Goal: Task Accomplishment & Management: Manage account settings

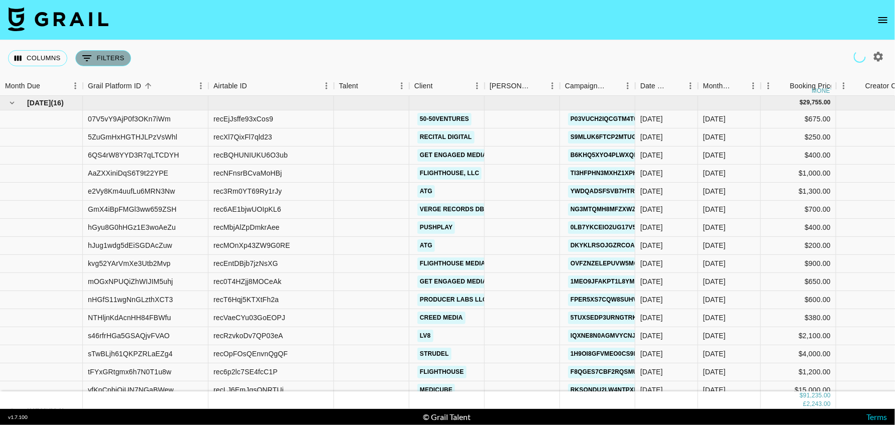
click at [117, 53] on button "0 Filters" at bounding box center [103, 58] width 56 height 16
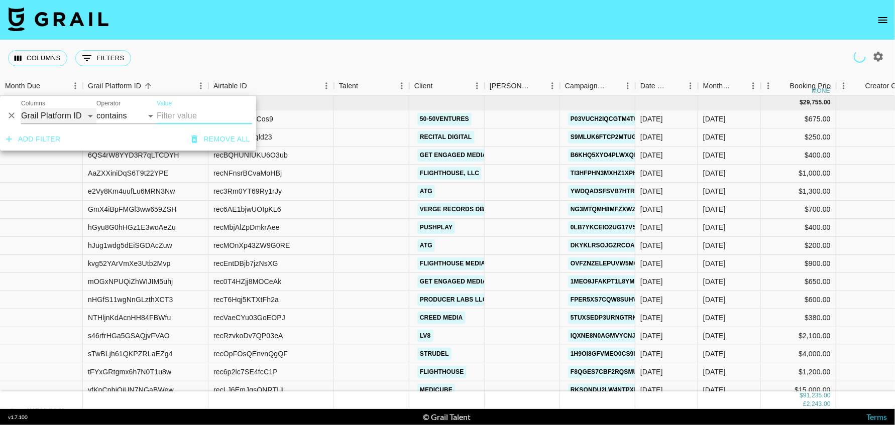
click at [59, 116] on select "Grail Platform ID Airtable ID Talent Manager Client Booker Campaign (Type) Date…" at bounding box center [58, 116] width 75 height 16
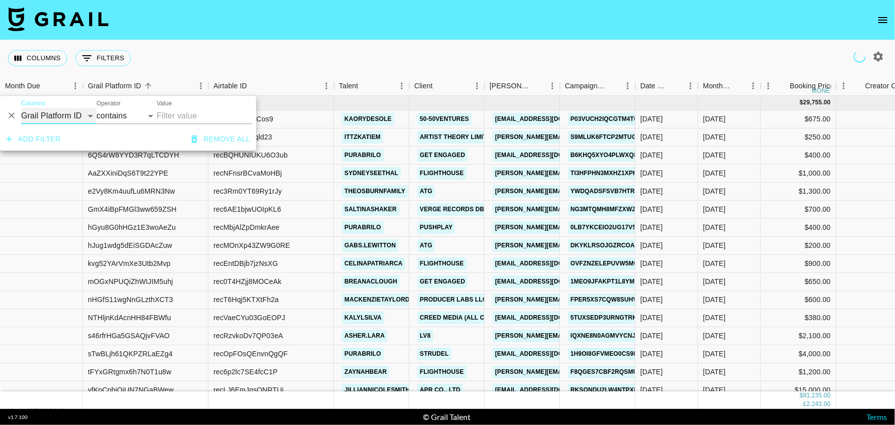
select select "talentName"
click at [21, 108] on select "Grail Platform ID Airtable ID Talent Manager Client Booker Campaign (Type) Date…" at bounding box center [58, 116] width 75 height 16
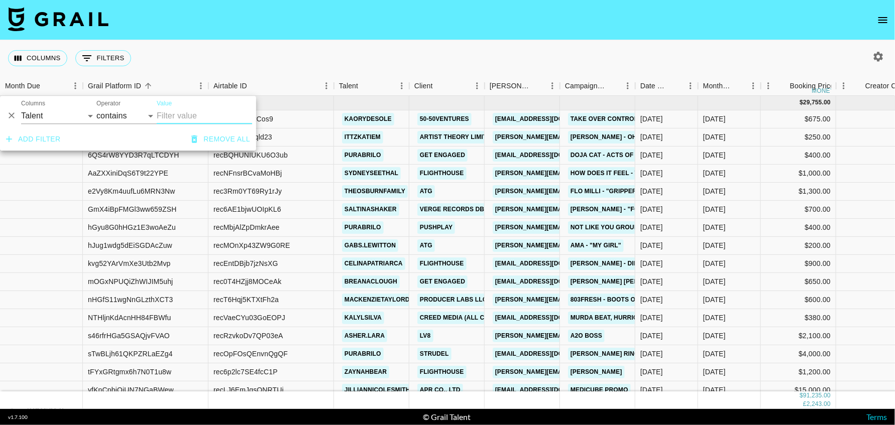
click at [207, 115] on input "Value" at bounding box center [204, 116] width 95 height 16
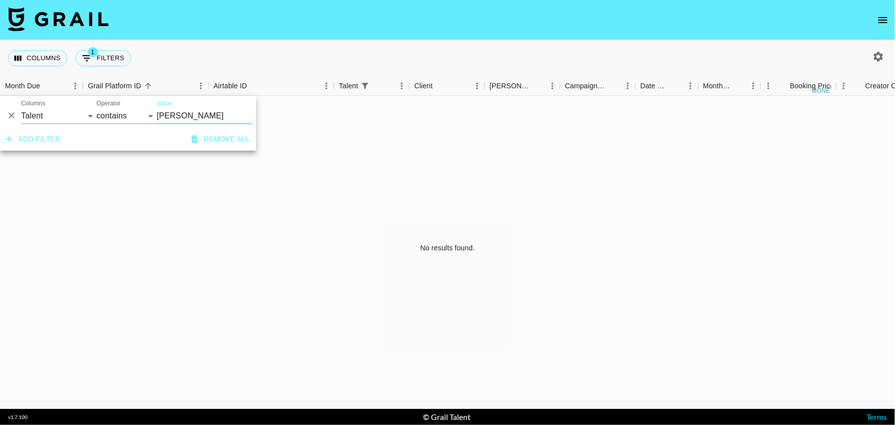
type input "neva"
click at [402, 60] on div "Columns 1 Filters + Booking" at bounding box center [447, 58] width 895 height 36
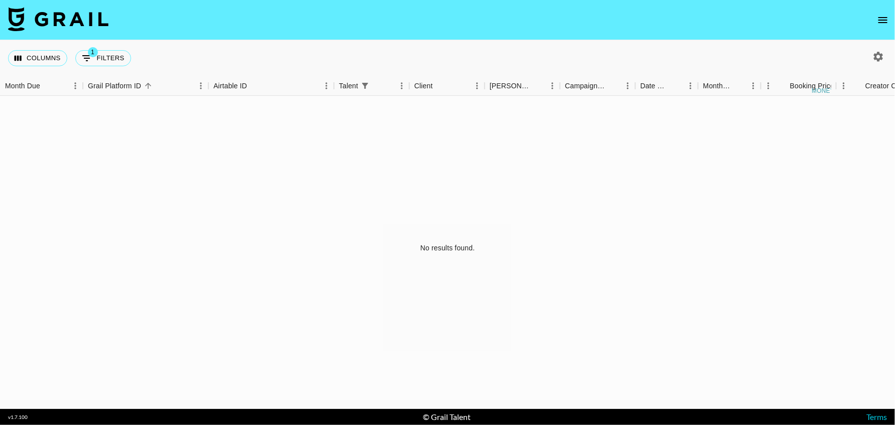
click at [875, 56] on icon "button" at bounding box center [879, 57] width 10 height 10
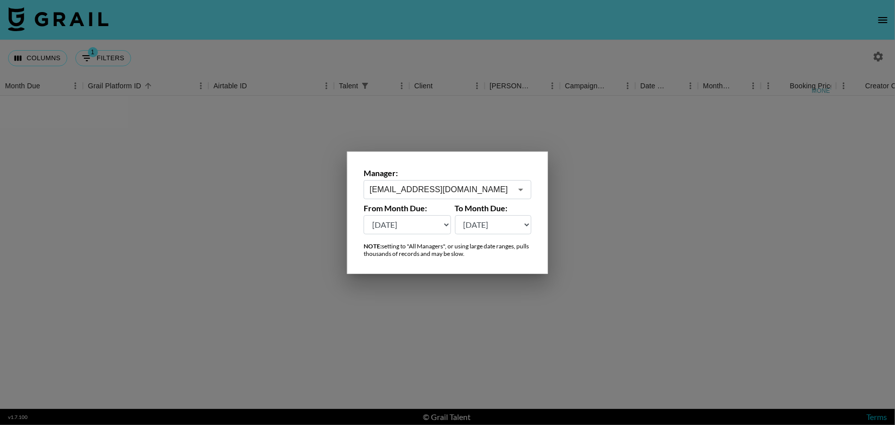
click at [407, 227] on select "Aug '26 Jul '26 Jun '26 May '26 Apr '26 Mar '26 Feb '26 Jan '26 Dec '25 Nov '25…" at bounding box center [406, 224] width 87 height 19
select select "Aug '24"
click at [363, 215] on select "Aug '26 Jul '26 Jun '26 May '26 Apr '26 Mar '26 Feb '26 Jan '26 Dec '25 Nov '25…" at bounding box center [406, 224] width 87 height 19
click at [636, 216] on div at bounding box center [447, 212] width 895 height 425
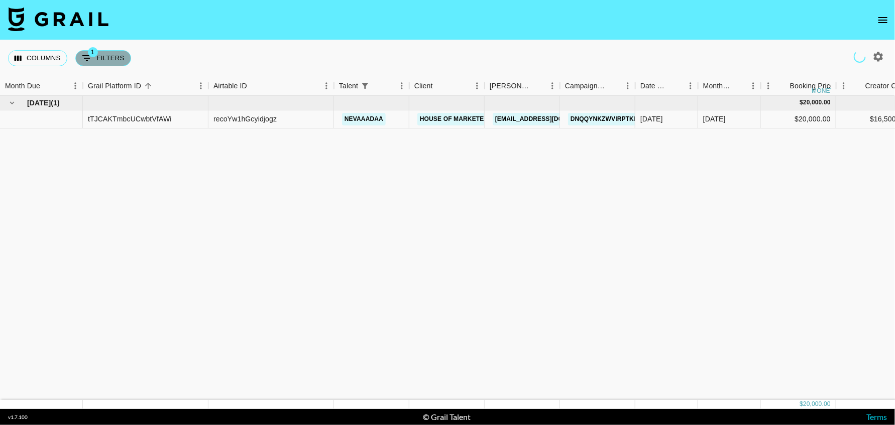
click at [97, 62] on button "1 Filters" at bounding box center [103, 58] width 56 height 16
select select "talentName"
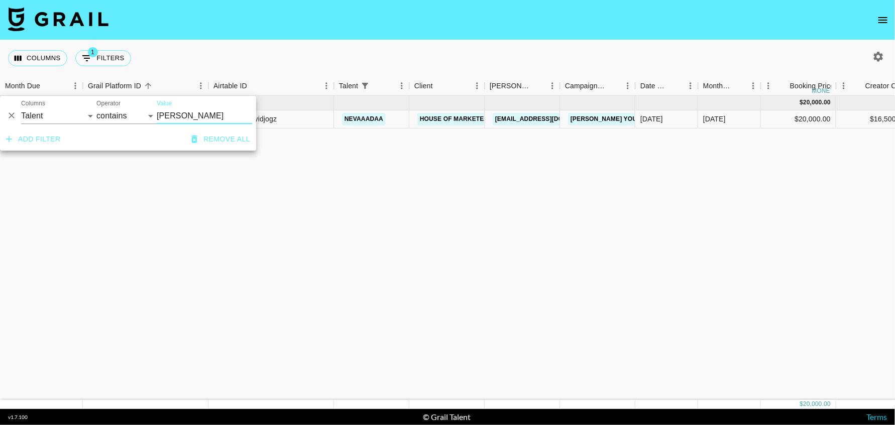
click at [185, 116] on input "neva" at bounding box center [204, 116] width 95 height 16
paste input "aadaa"
type input "nevaaadaa"
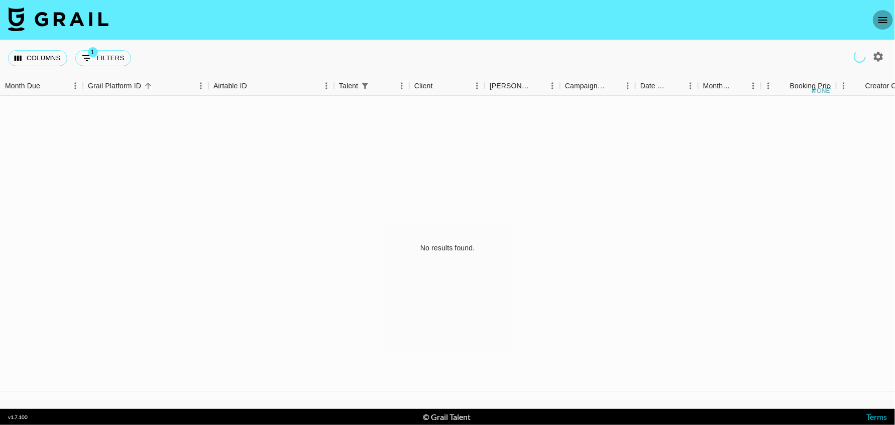
click at [883, 21] on icon "open drawer" at bounding box center [883, 20] width 12 height 12
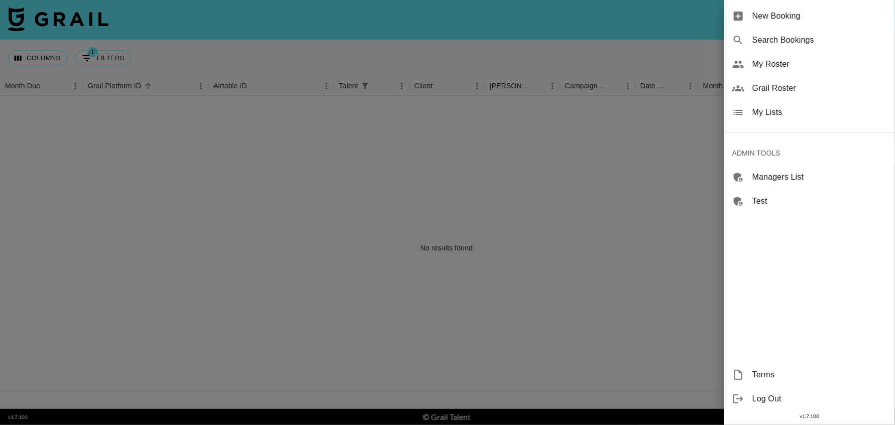
click at [774, 63] on span "My Roster" at bounding box center [819, 64] width 135 height 12
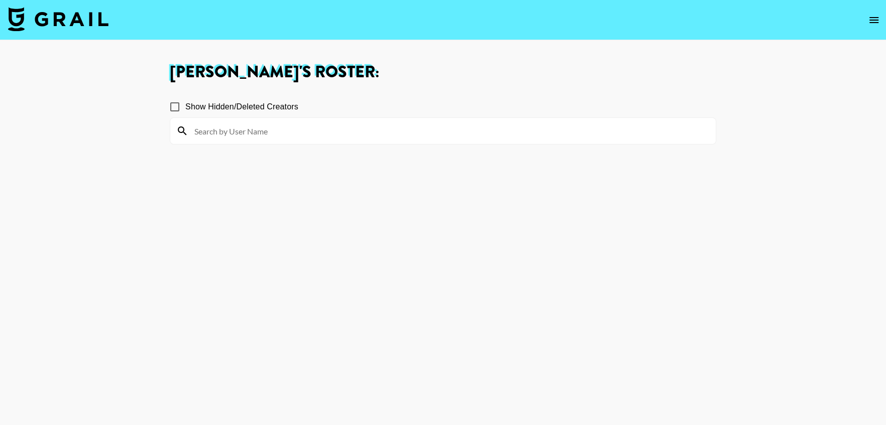
click at [175, 104] on input "Show Hidden/Deleted Creators" at bounding box center [174, 106] width 21 height 21
checkbox input "true"
click at [242, 135] on input at bounding box center [448, 131] width 521 height 16
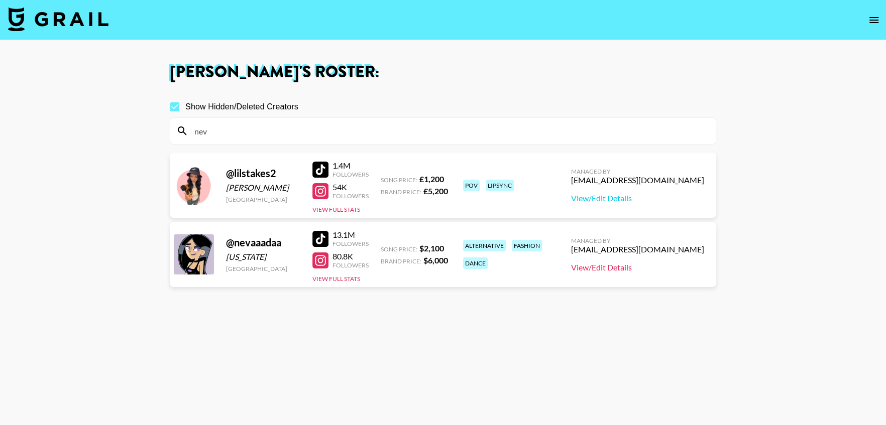
type input "nev"
click at [662, 269] on link "View/Edit Details" at bounding box center [637, 268] width 133 height 10
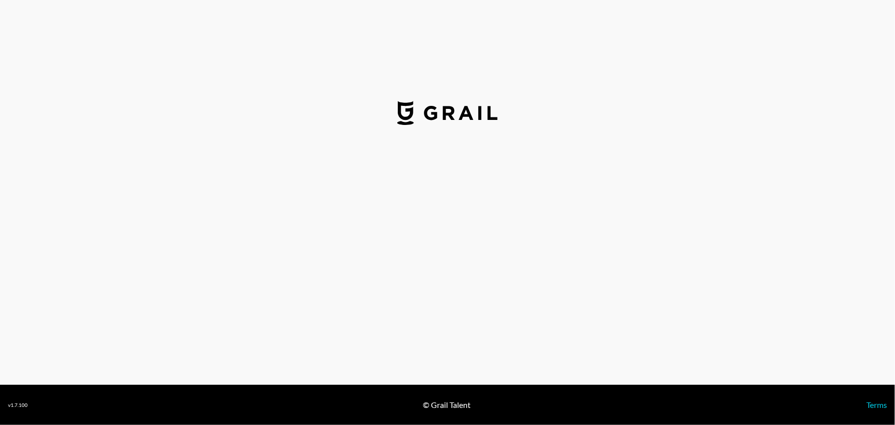
select select "USD"
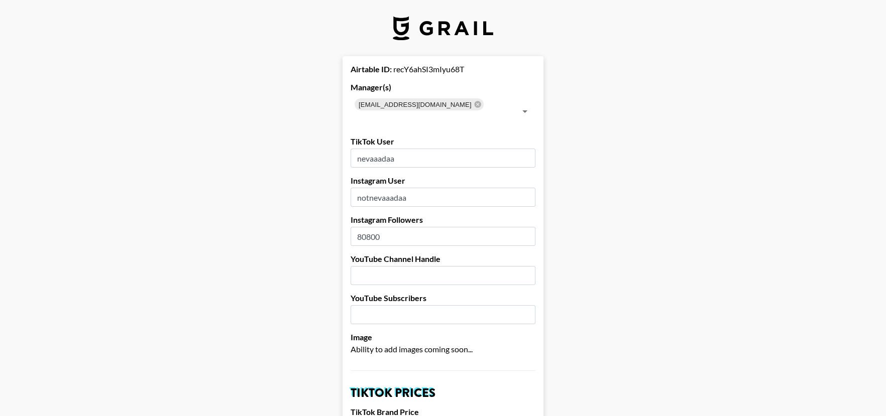
click at [385, 149] on input "nevaaadaa" at bounding box center [442, 158] width 185 height 19
